Goal: Task Accomplishment & Management: Use online tool/utility

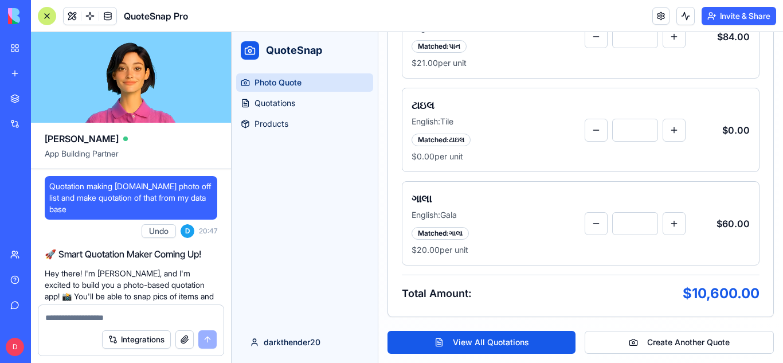
scroll to position [1920, 0]
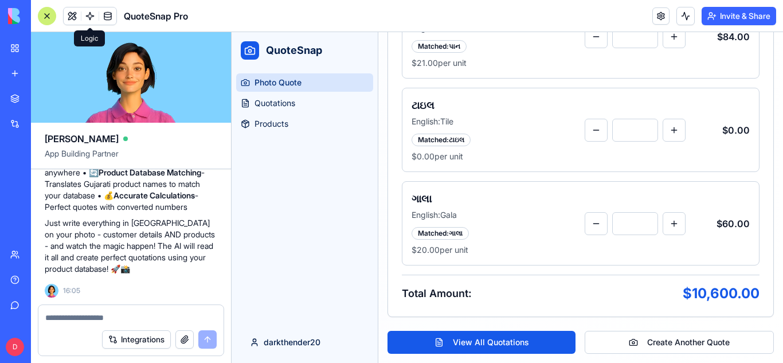
click at [84, 17] on span at bounding box center [90, 16] width 32 height 32
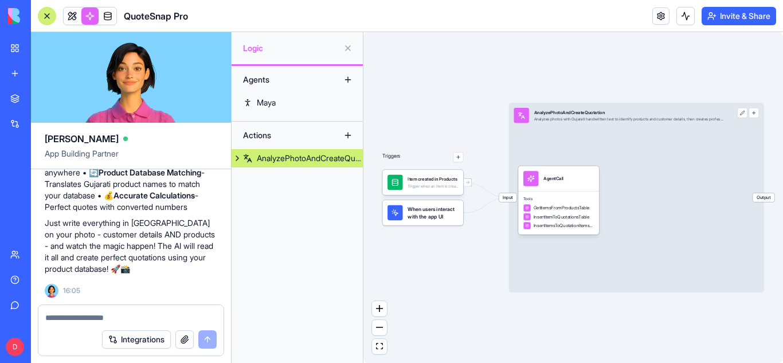
click at [43, 16] on div at bounding box center [47, 16] width 18 height 18
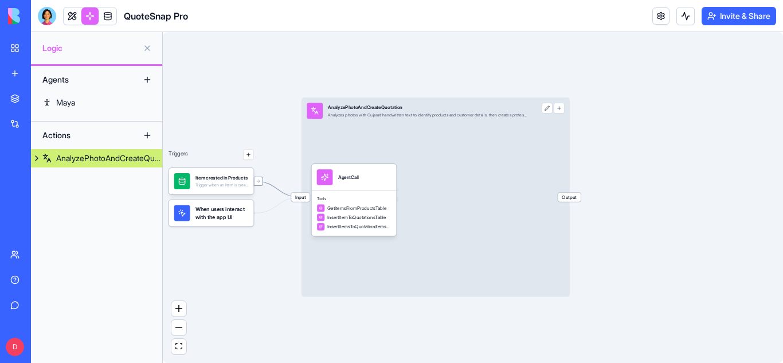
click at [255, 182] on div at bounding box center [258, 180] width 9 height 9
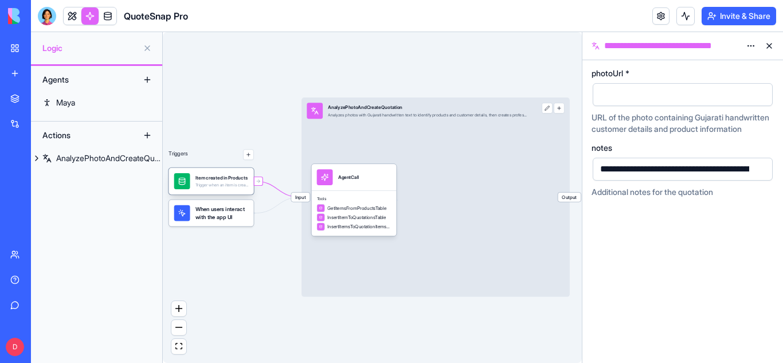
click at [218, 188] on div "Item created in Products Trigger when an item is created in the Products table" at bounding box center [221, 181] width 53 height 16
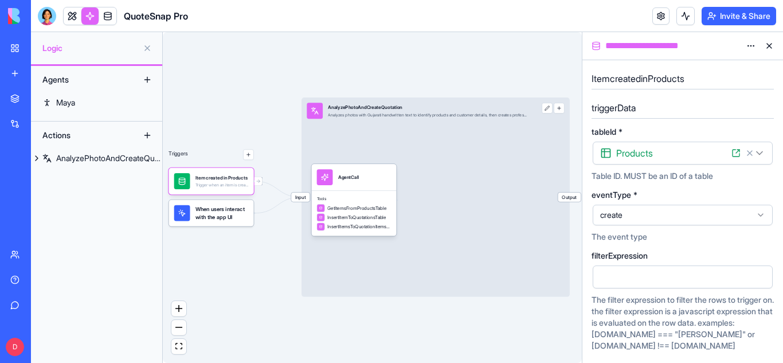
click at [735, 155] on icon at bounding box center [735, 152] width 9 height 9
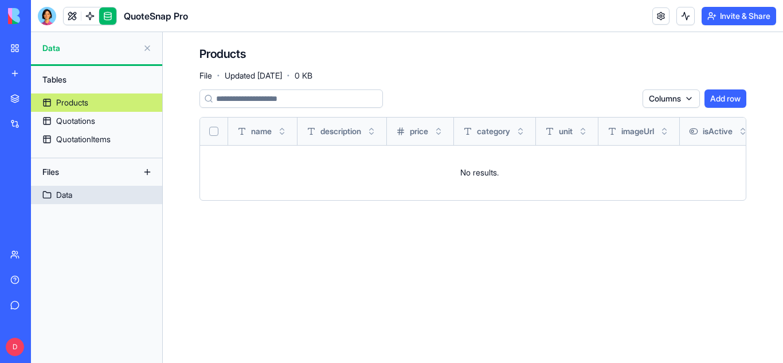
click at [97, 202] on link "Data" at bounding box center [96, 195] width 131 height 18
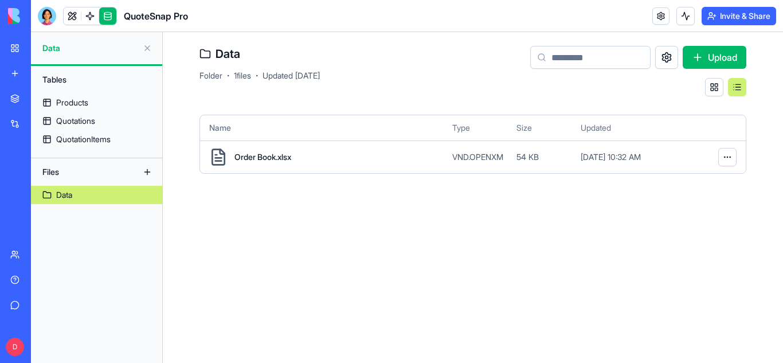
click at [481, 156] on span "VND.OPENXM" at bounding box center [477, 156] width 51 height 11
